Goal: Book appointment/travel/reservation

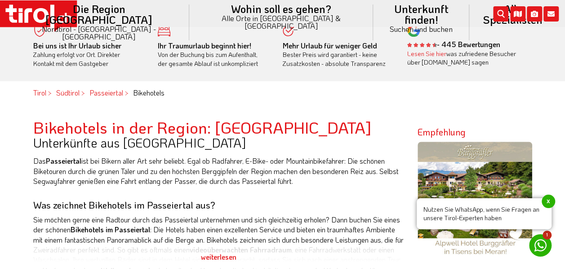
scroll to position [239, 0]
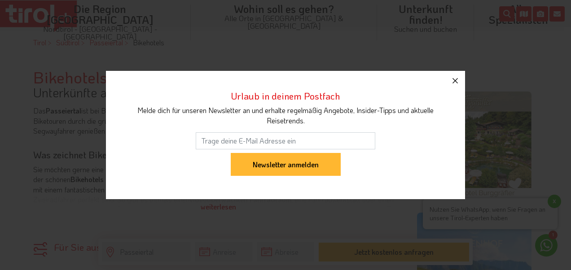
click at [457, 78] on icon "button" at bounding box center [455, 80] width 5 height 5
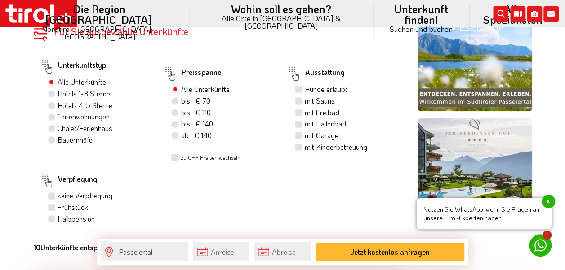
scroll to position [479, 0]
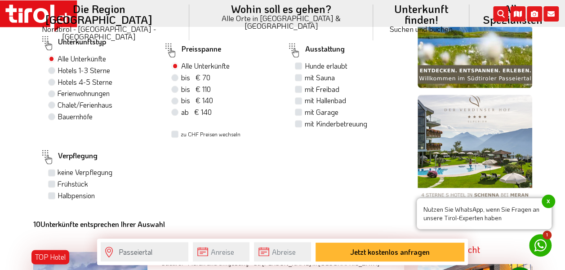
click at [552, 199] on span "x" at bounding box center [547, 201] width 13 height 13
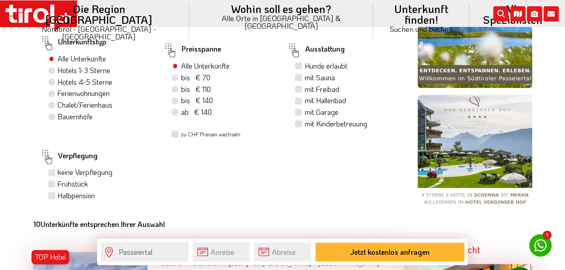
click at [58, 80] on label "Hotels 4-5 Sterne" at bounding box center [85, 82] width 55 height 10
click at [51, 80] on input "Hotels 4-5 Sterne" at bounding box center [53, 82] width 6 height 6
radio input "true"
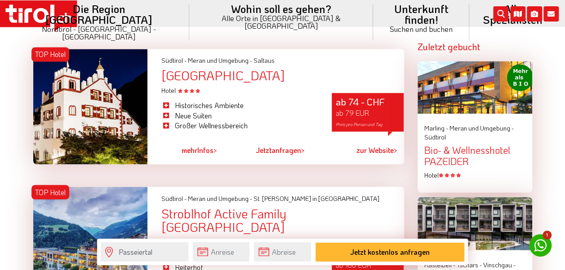
scroll to position [659, 0]
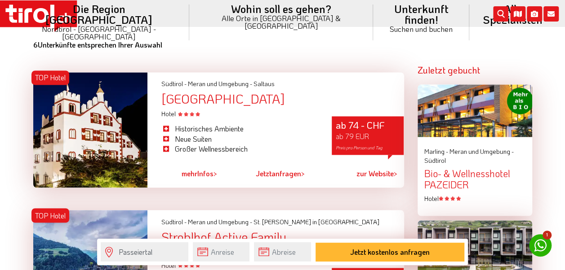
click at [379, 174] on link "zur Website >" at bounding box center [376, 174] width 41 height 21
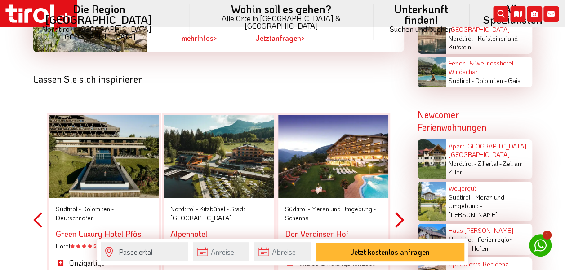
scroll to position [1557, 0]
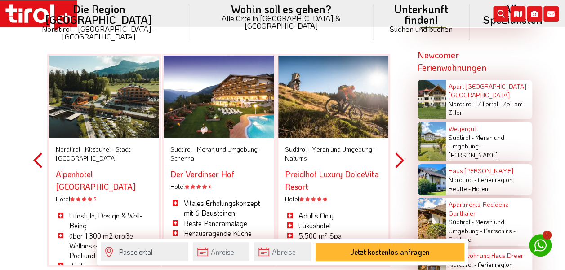
click at [401, 146] on button "Next" at bounding box center [399, 161] width 9 height 264
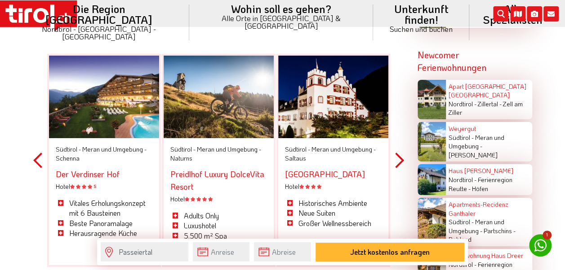
click at [401, 146] on button "Next" at bounding box center [399, 161] width 9 height 264
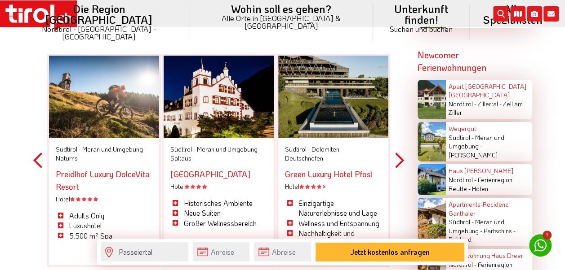
click at [401, 146] on button "Next" at bounding box center [399, 161] width 9 height 264
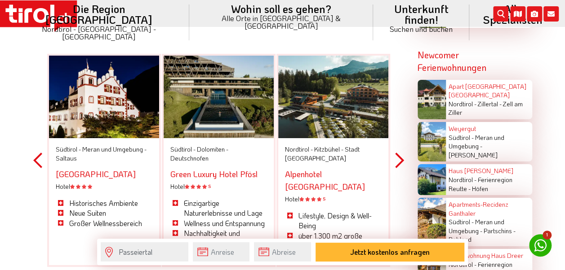
click at [401, 144] on button "Next" at bounding box center [399, 161] width 9 height 264
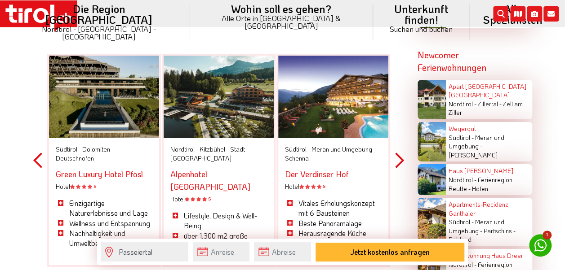
click at [401, 144] on button "Next" at bounding box center [399, 161] width 9 height 264
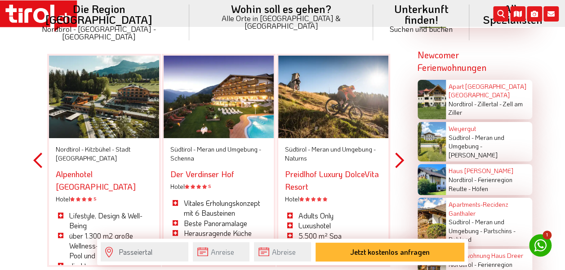
click at [401, 144] on button "Next" at bounding box center [399, 161] width 9 height 264
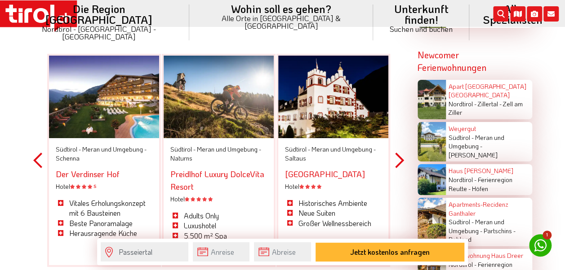
click at [401, 144] on button "Next" at bounding box center [399, 161] width 9 height 264
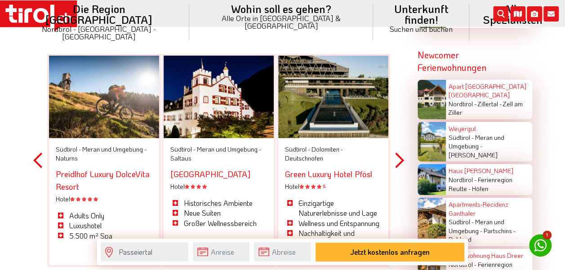
click at [401, 144] on button "Next" at bounding box center [399, 161] width 9 height 264
